Goal: Information Seeking & Learning: Learn about a topic

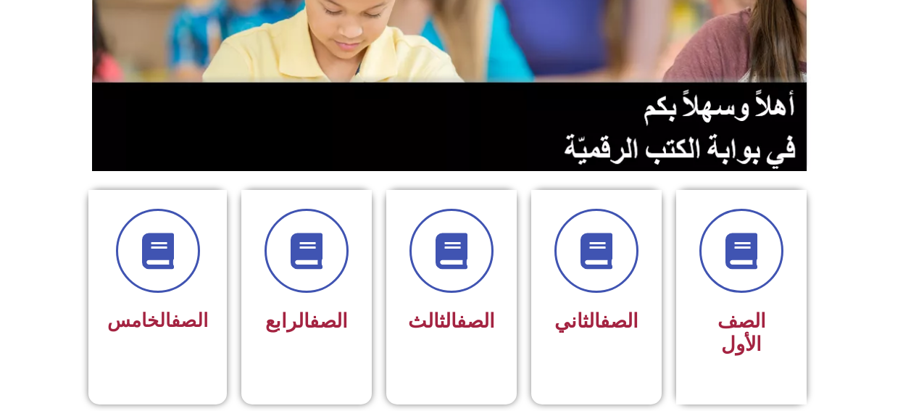
scroll to position [217, 0]
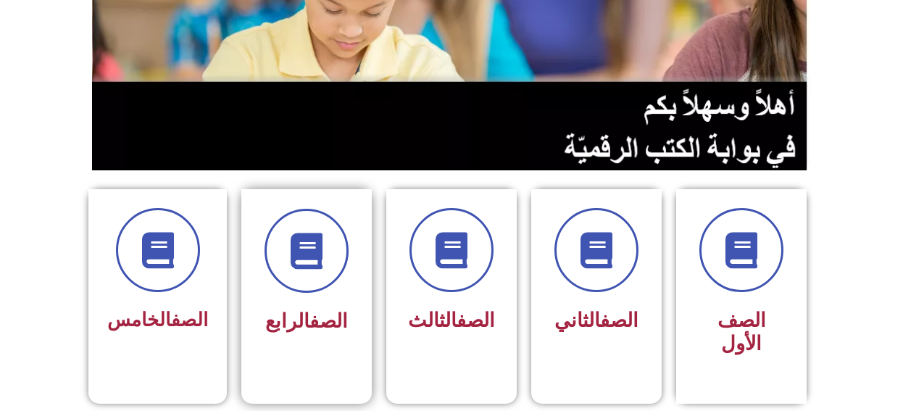
click at [275, 288] on div at bounding box center [306, 251] width 91 height 84
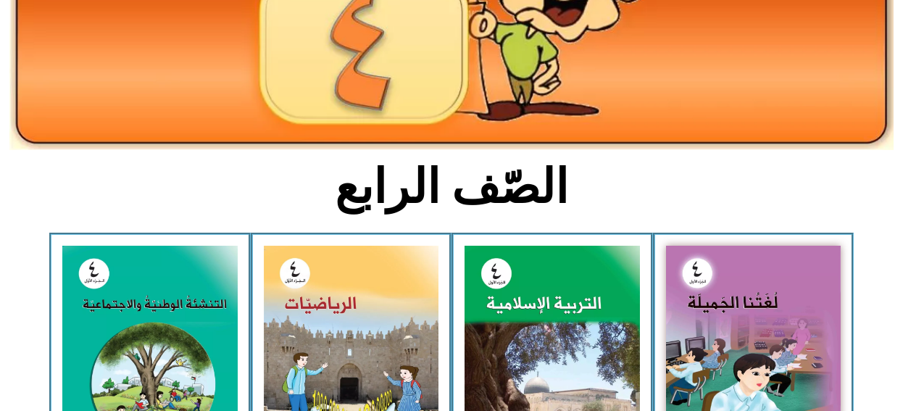
scroll to position [362, 0]
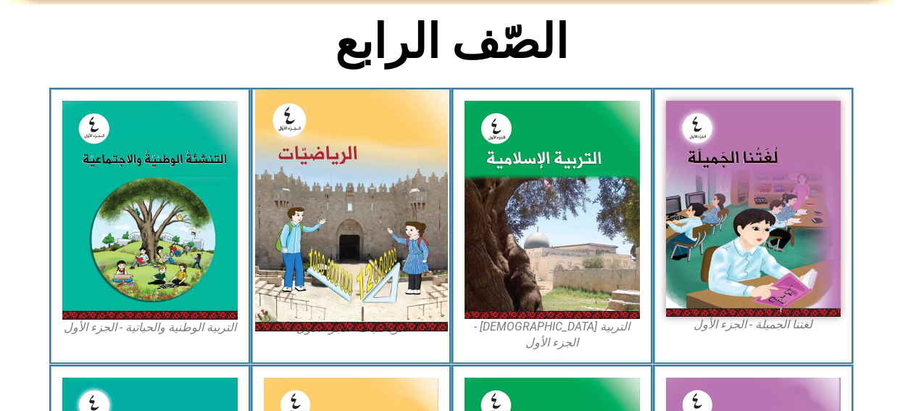
click at [330, 245] on img at bounding box center [350, 210] width 193 height 241
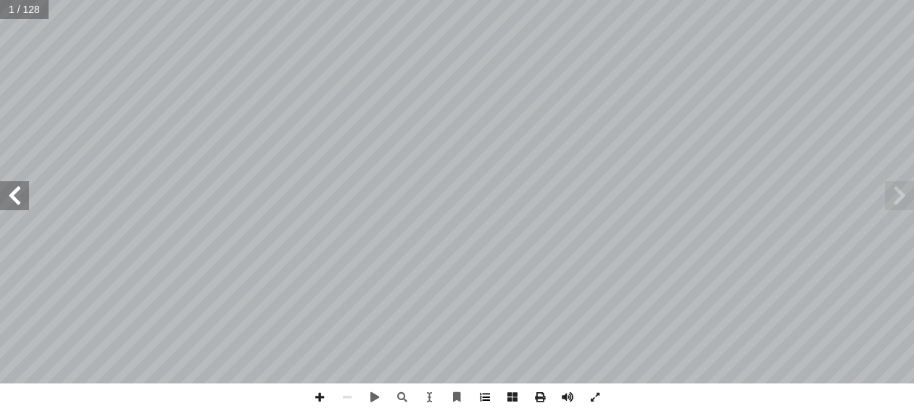
click at [489, 398] on span at bounding box center [485, 397] width 28 height 28
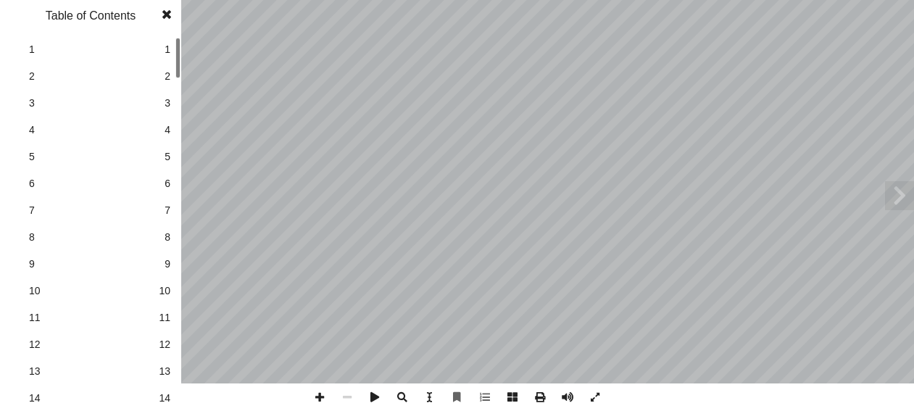
click at [169, 399] on span "14" at bounding box center [165, 398] width 12 height 15
click at [165, 371] on span "21" at bounding box center [165, 368] width 12 height 15
click at [168, 394] on span "22" at bounding box center [165, 395] width 12 height 15
click at [167, 18] on span at bounding box center [167, 14] width 26 height 29
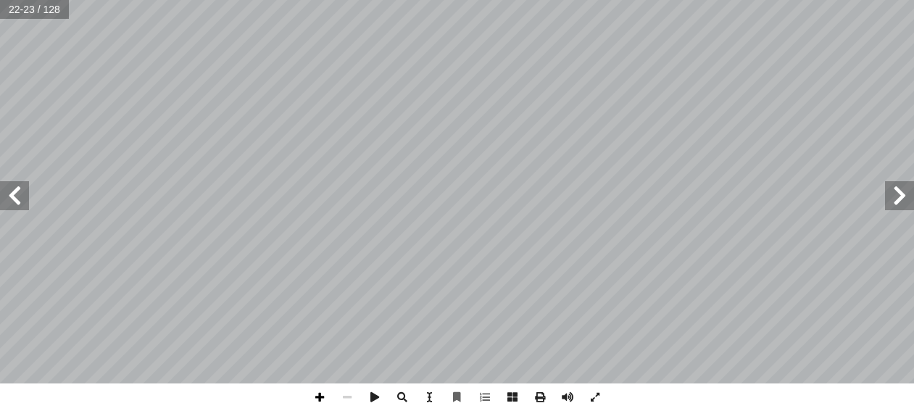
click at [320, 399] on span at bounding box center [320, 397] width 28 height 28
click at [319, 399] on span at bounding box center [320, 397] width 28 height 28
click at [322, 398] on span at bounding box center [320, 397] width 28 height 28
click at [321, 401] on span at bounding box center [320, 397] width 28 height 28
click at [16, 197] on span at bounding box center [14, 195] width 29 height 29
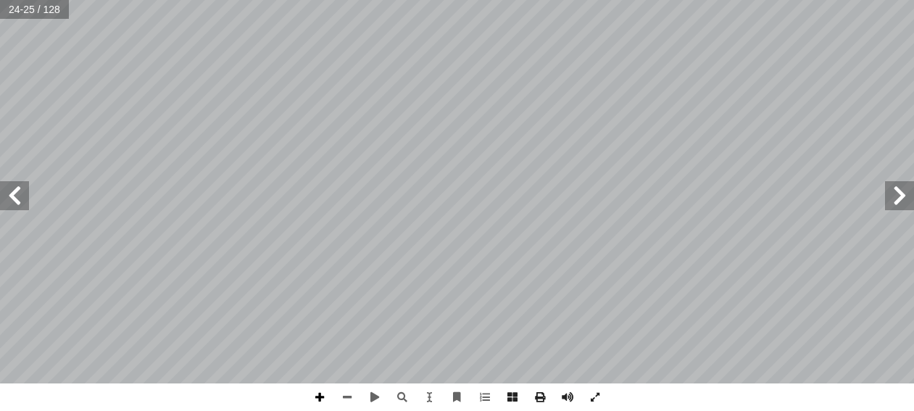
click at [323, 401] on span at bounding box center [320, 397] width 28 height 28
click at [249, 0] on html "الصفحة الرئيسية الصف الأول الصف الثاني الصف الثالث الصف الرابع الصف الخامس الصف…" at bounding box center [457, 66] width 914 height 132
